Goal: Obtain resource: Obtain resource

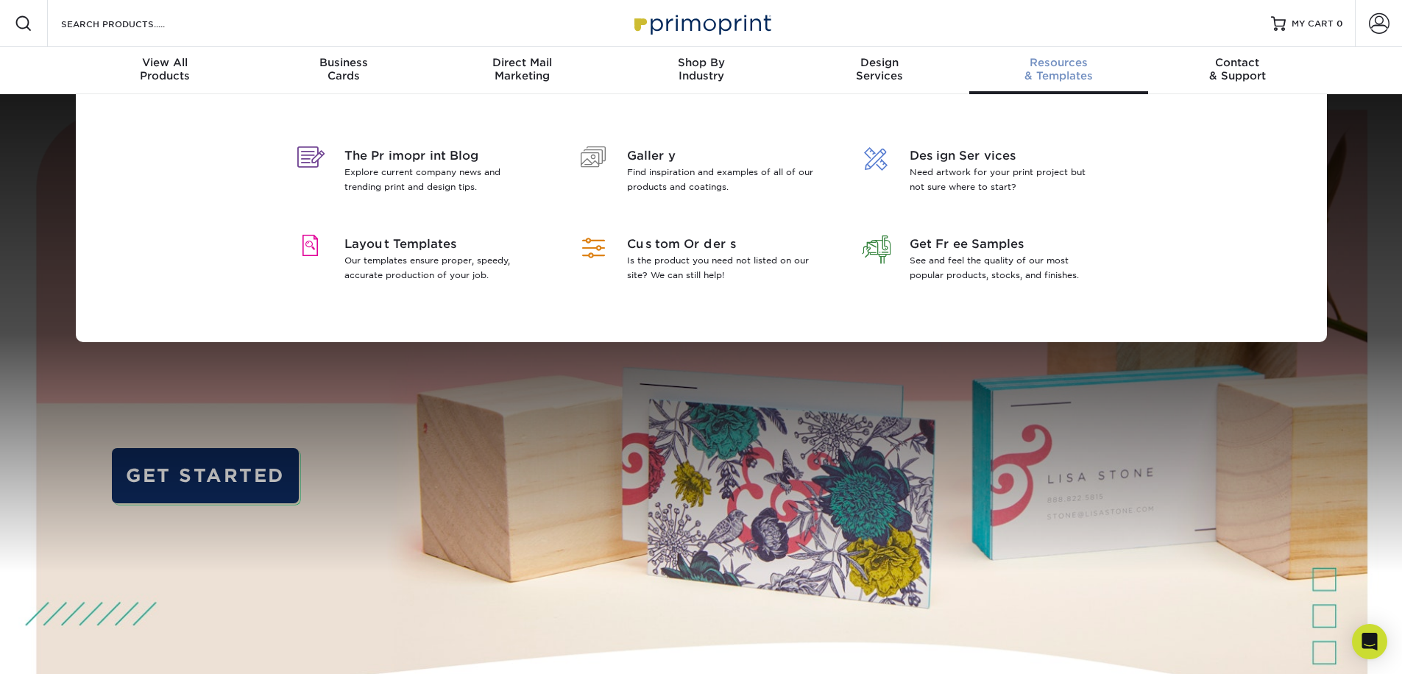
click at [1045, 69] on div "Resources & Templates" at bounding box center [1058, 69] width 179 height 26
click at [358, 262] on p "Our templates ensure proper, speedy, accurate production of your job." at bounding box center [439, 267] width 191 height 29
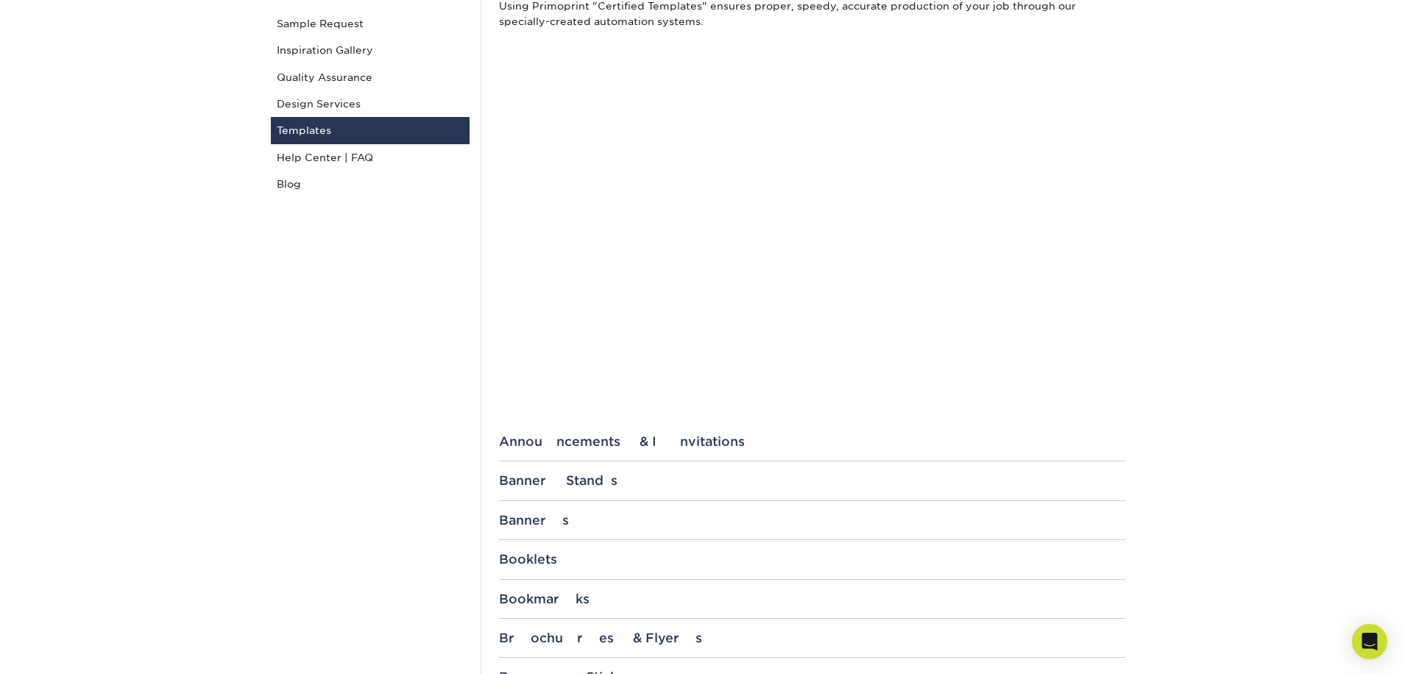
scroll to position [210, 0]
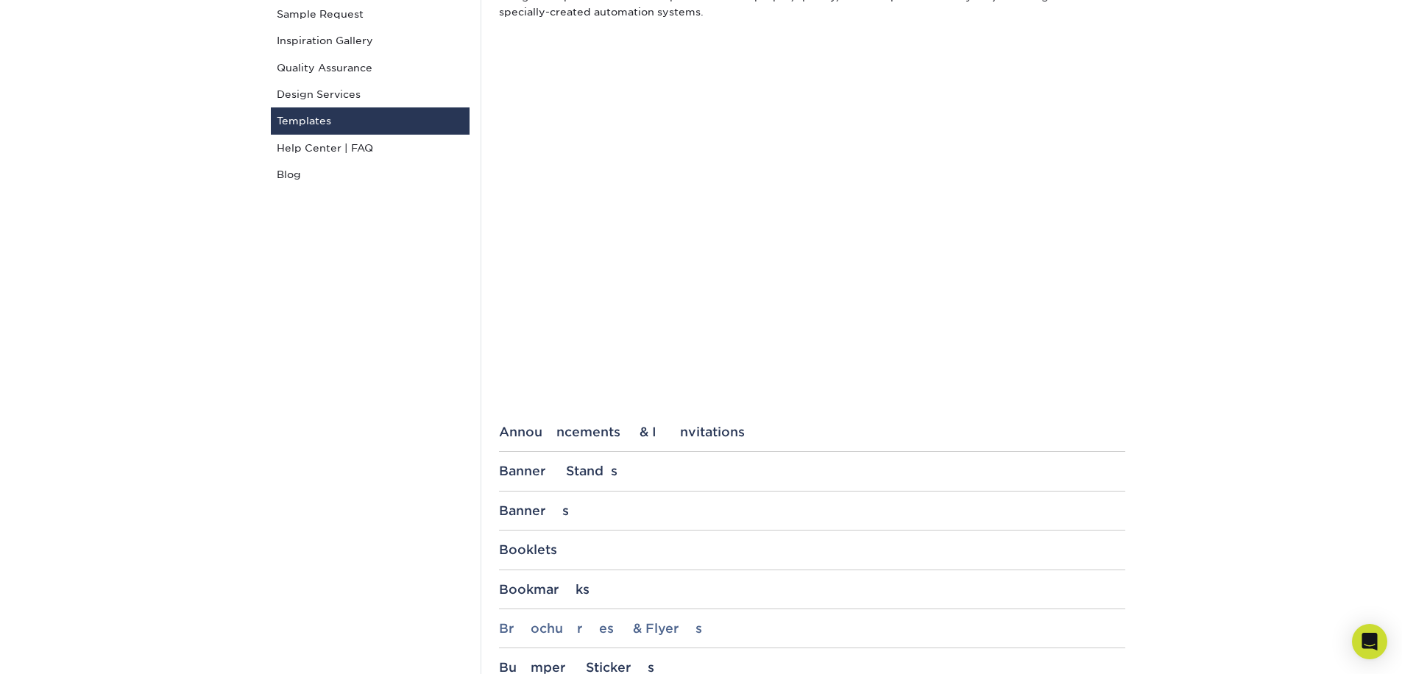
click at [605, 631] on div "Brochures & Flyers" at bounding box center [812, 628] width 626 height 15
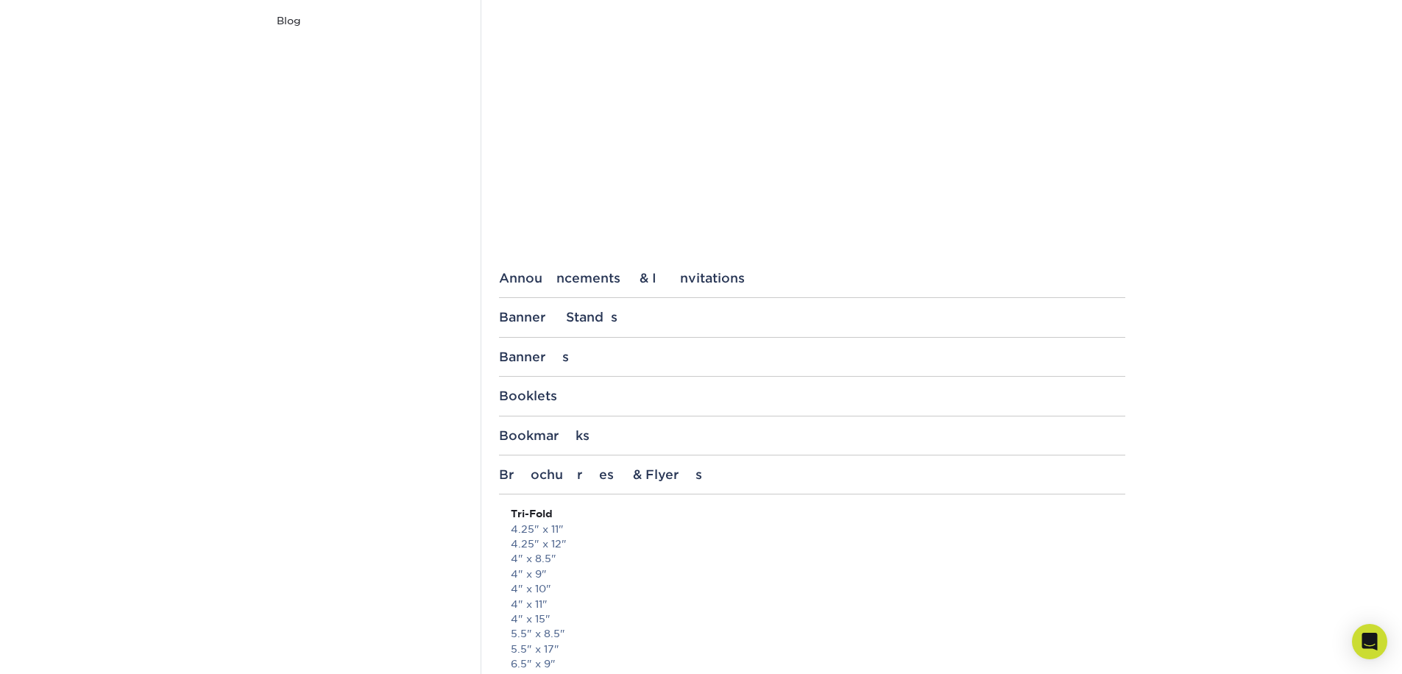
scroll to position [485, 0]
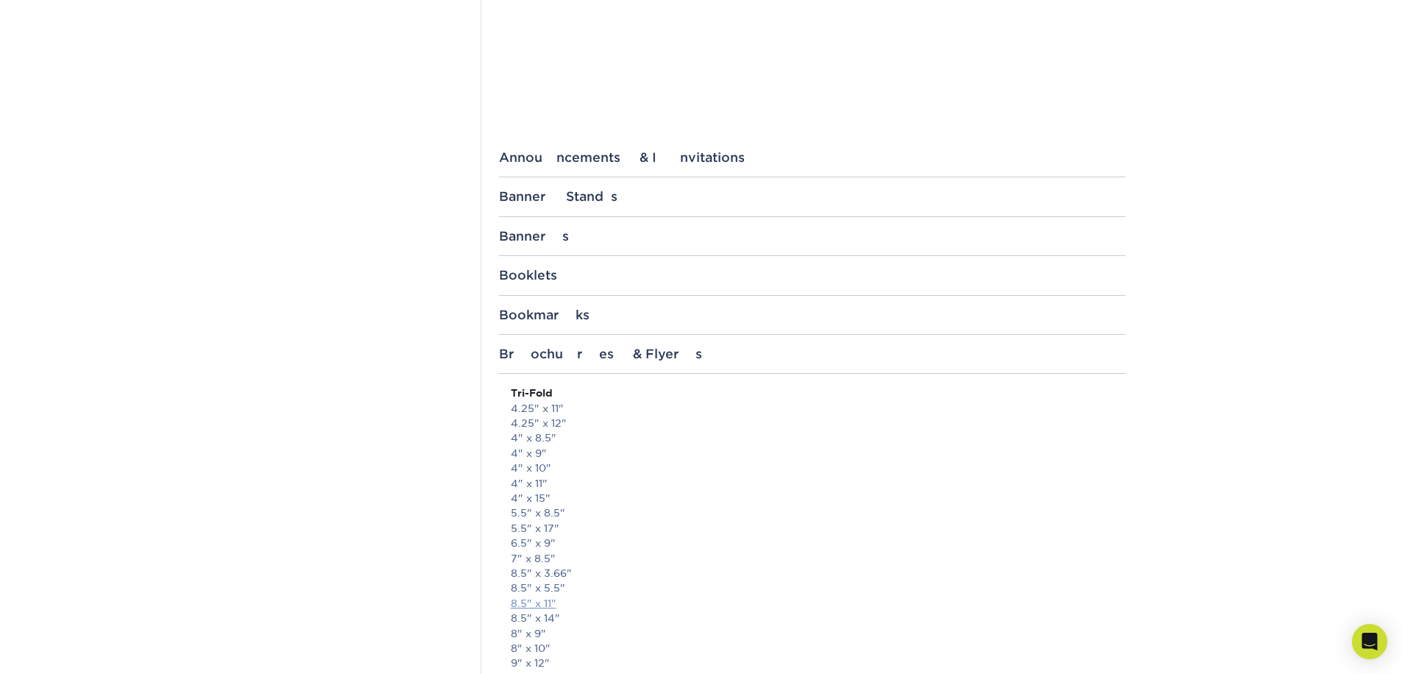
click at [549, 600] on link "8.5" x 11"" at bounding box center [534, 603] width 46 height 12
click at [544, 606] on link "8.5" x 11"" at bounding box center [534, 603] width 46 height 12
click at [537, 619] on link "8.5" x 14"" at bounding box center [535, 618] width 49 height 12
